Goal: Navigation & Orientation: Go to known website

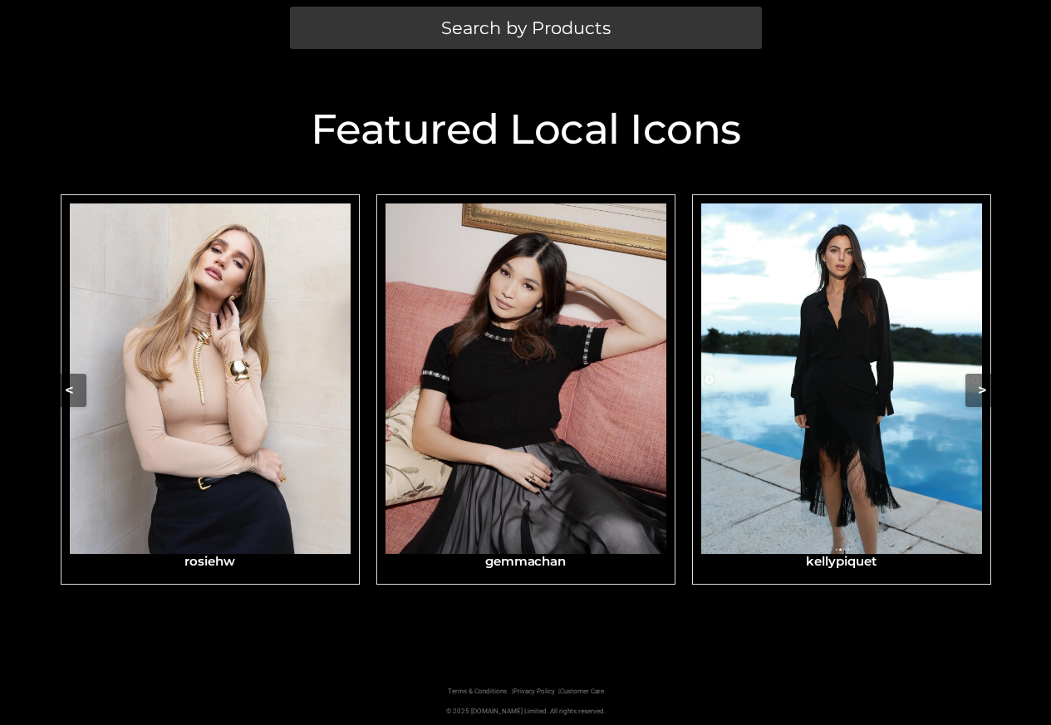
scroll to position [525, 0]
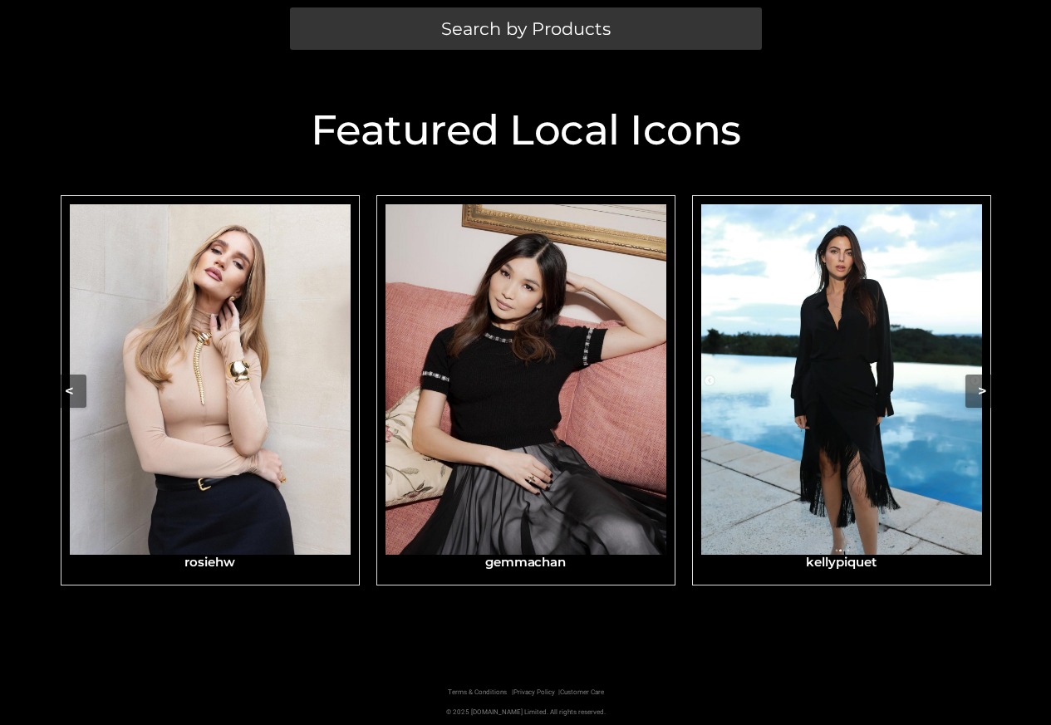
scroll to position [525, 0]
